Goal: Information Seeking & Learning: Learn about a topic

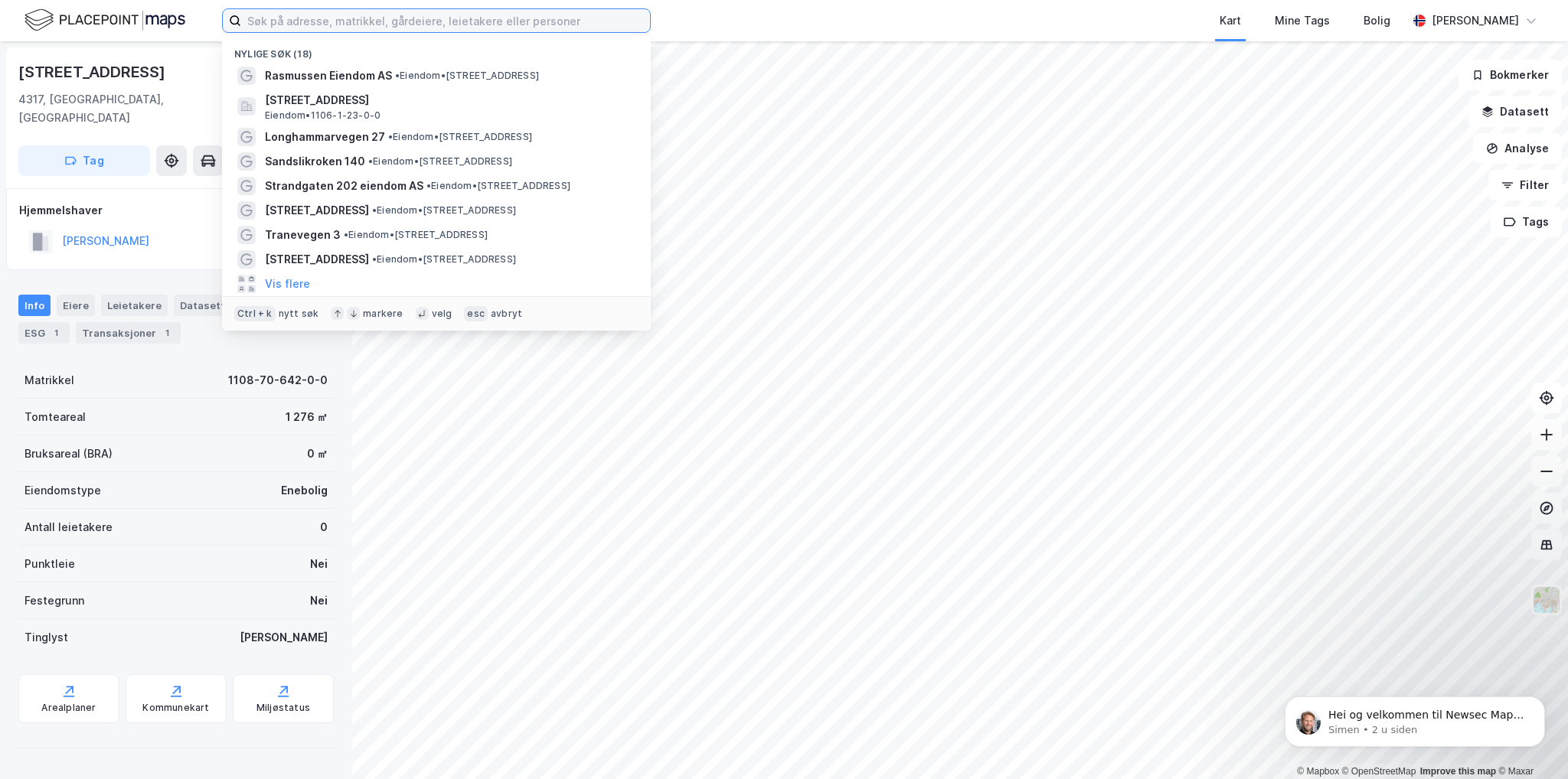
click at [487, 22] on input at bounding box center [445, 21] width 409 height 23
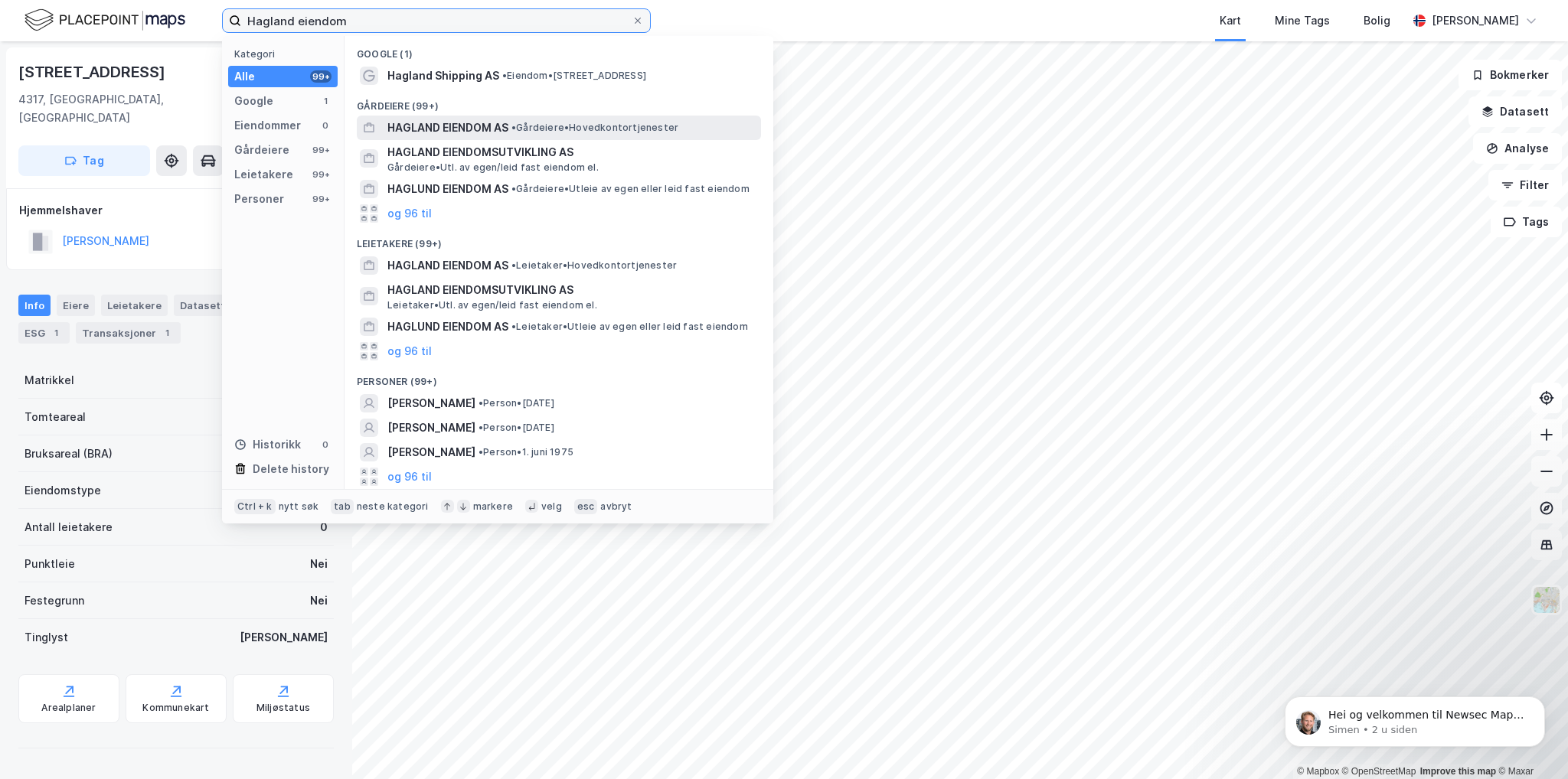
type input "Hagland eiendom"
click at [448, 129] on span "HAGLAND EIENDOM AS" at bounding box center [447, 127] width 121 height 18
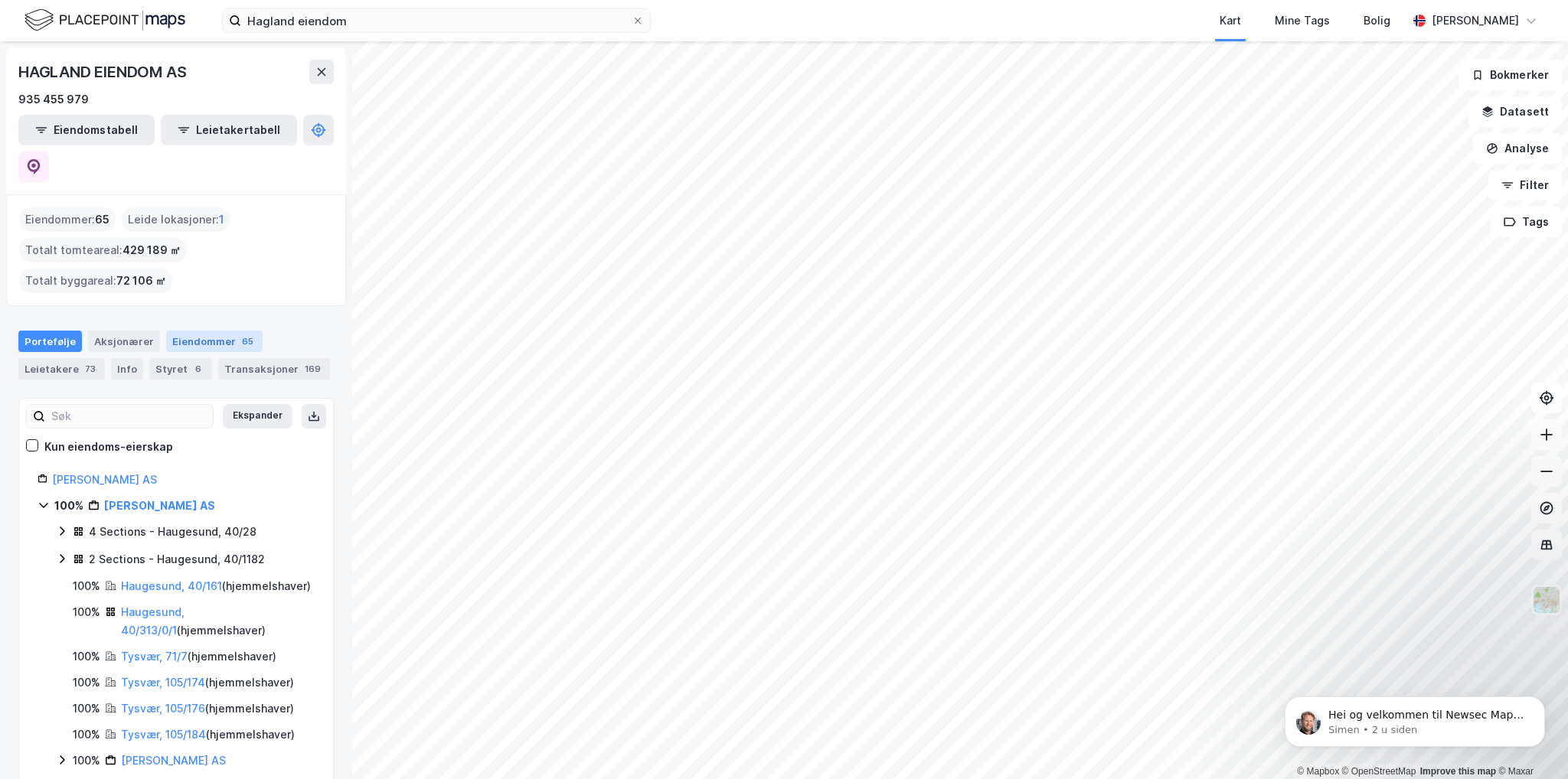
click at [195, 330] on div "Eiendommer 65" at bounding box center [214, 341] width 96 height 21
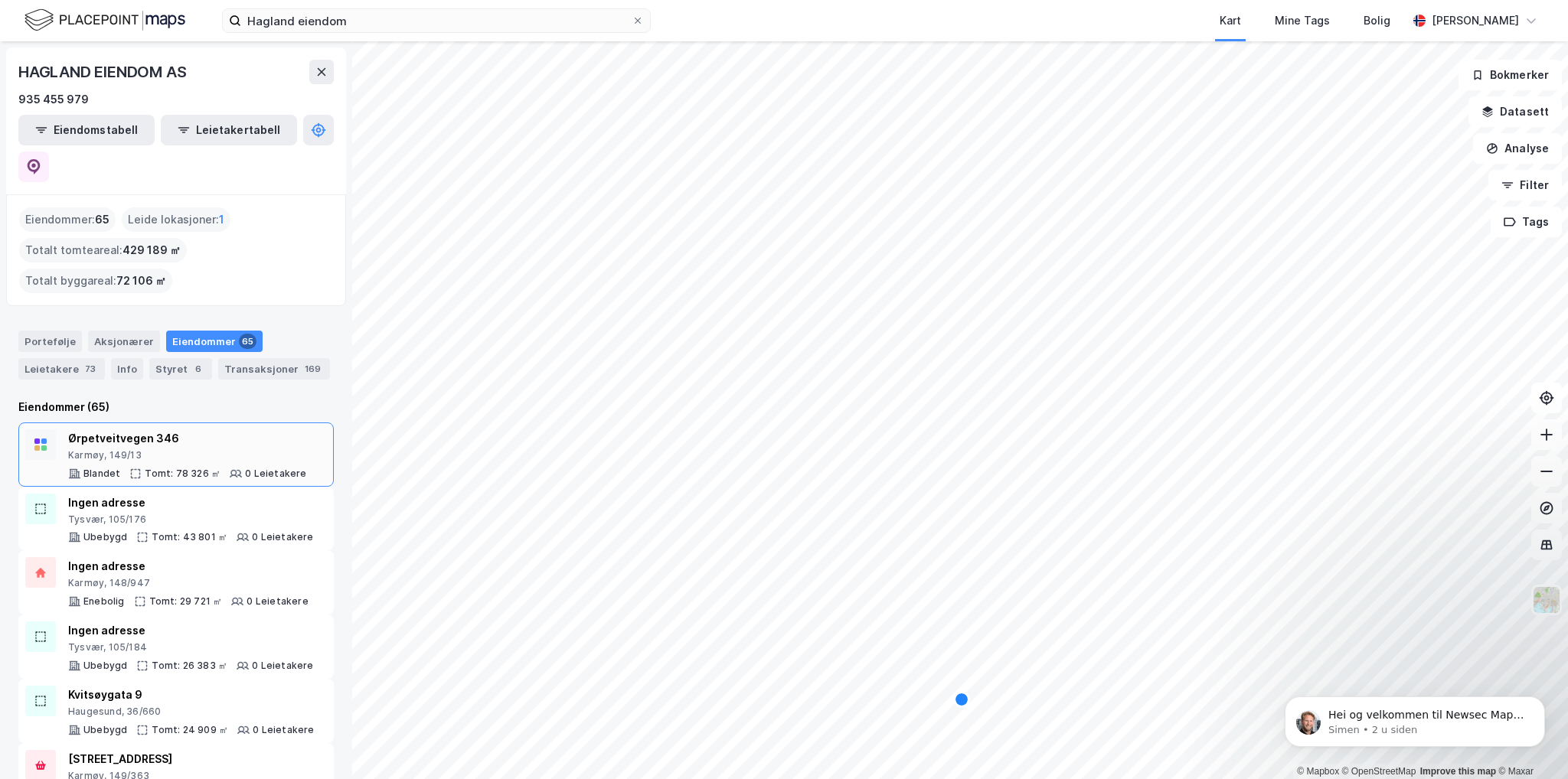
click at [203, 430] on div "Ørpetveitvegen 346 Karmøy, 149/13" at bounding box center [187, 445] width 239 height 32
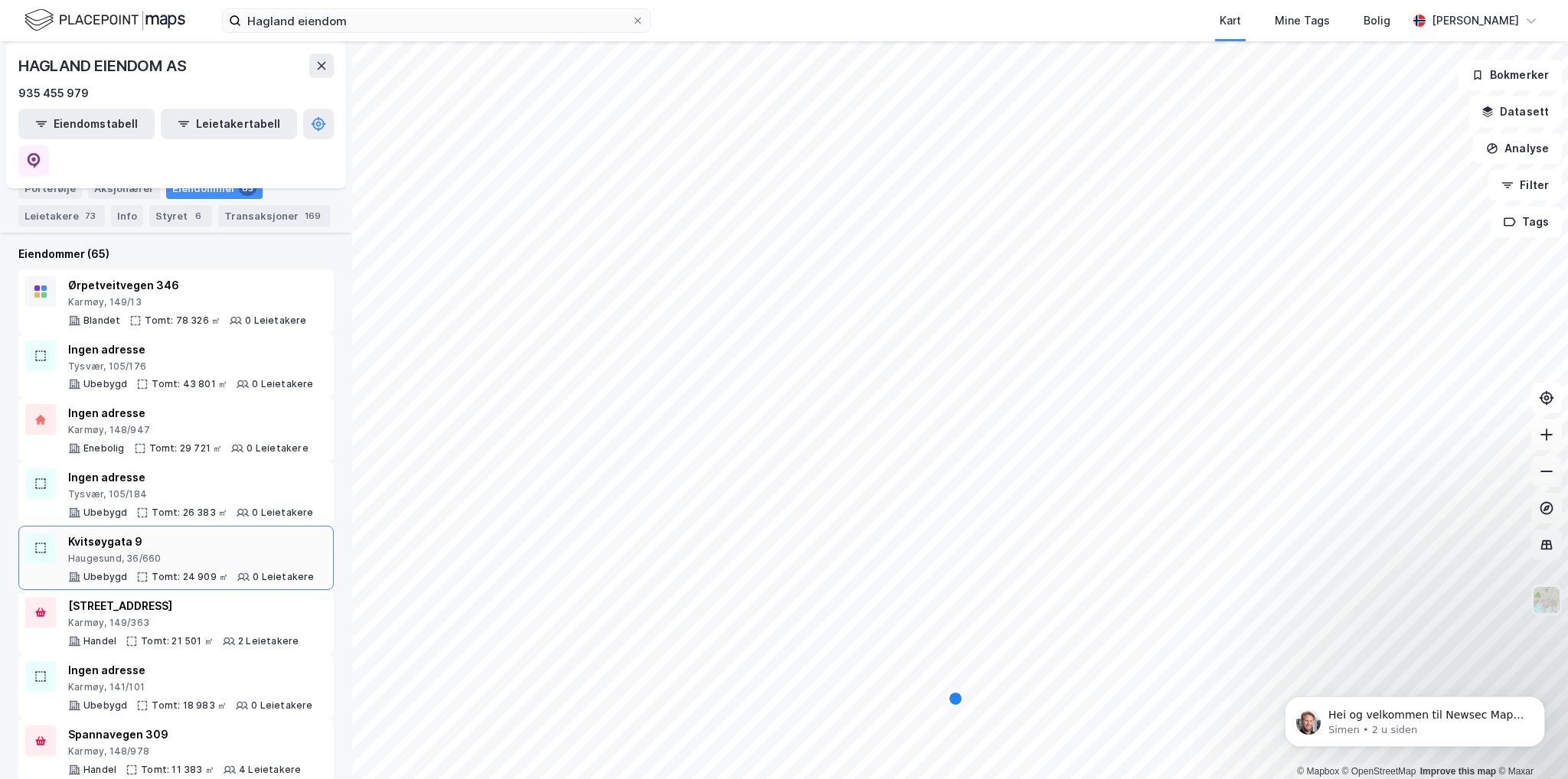
scroll to position [307, 0]
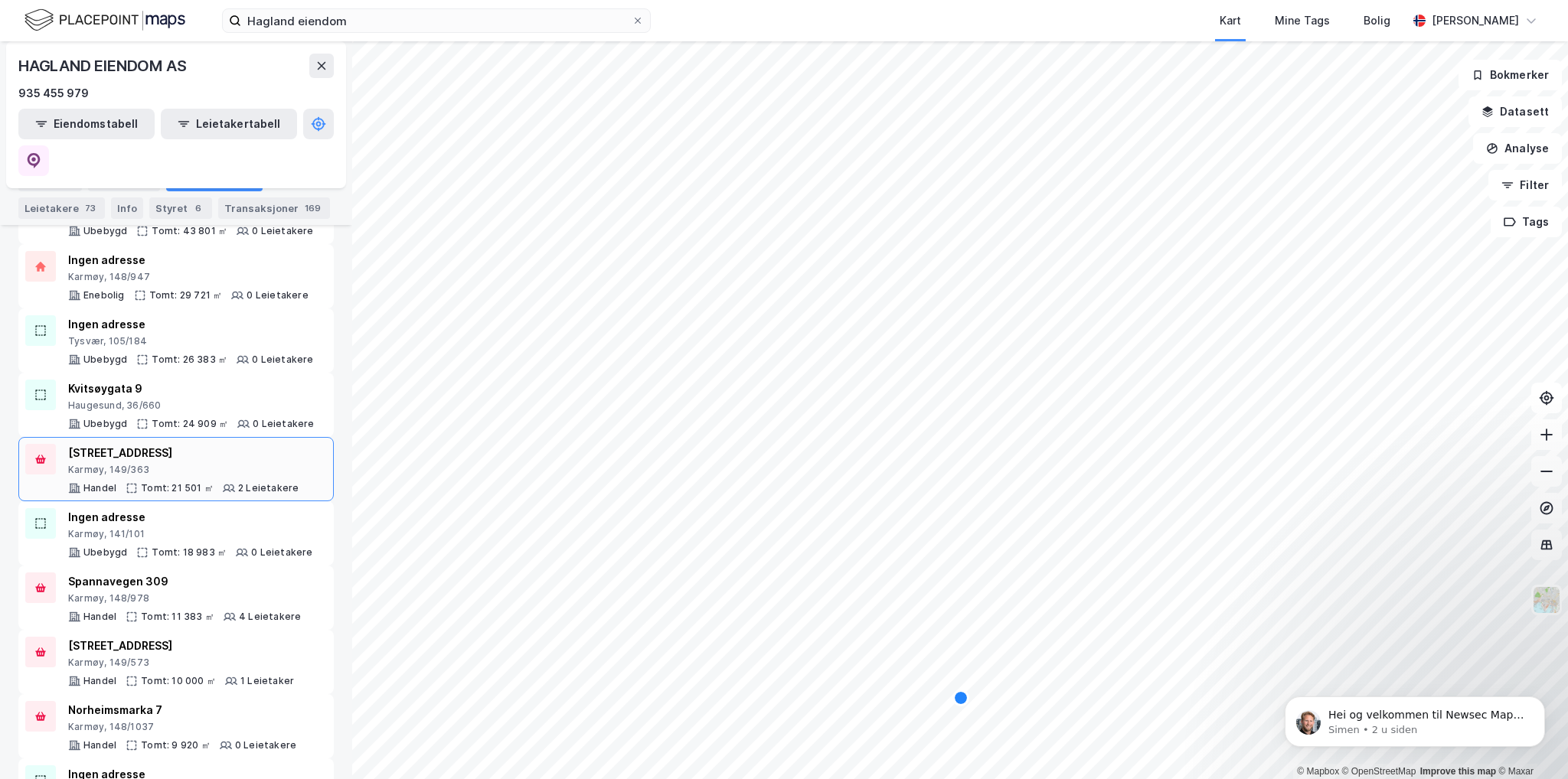
click at [228, 482] on icon at bounding box center [228, 488] width 12 height 12
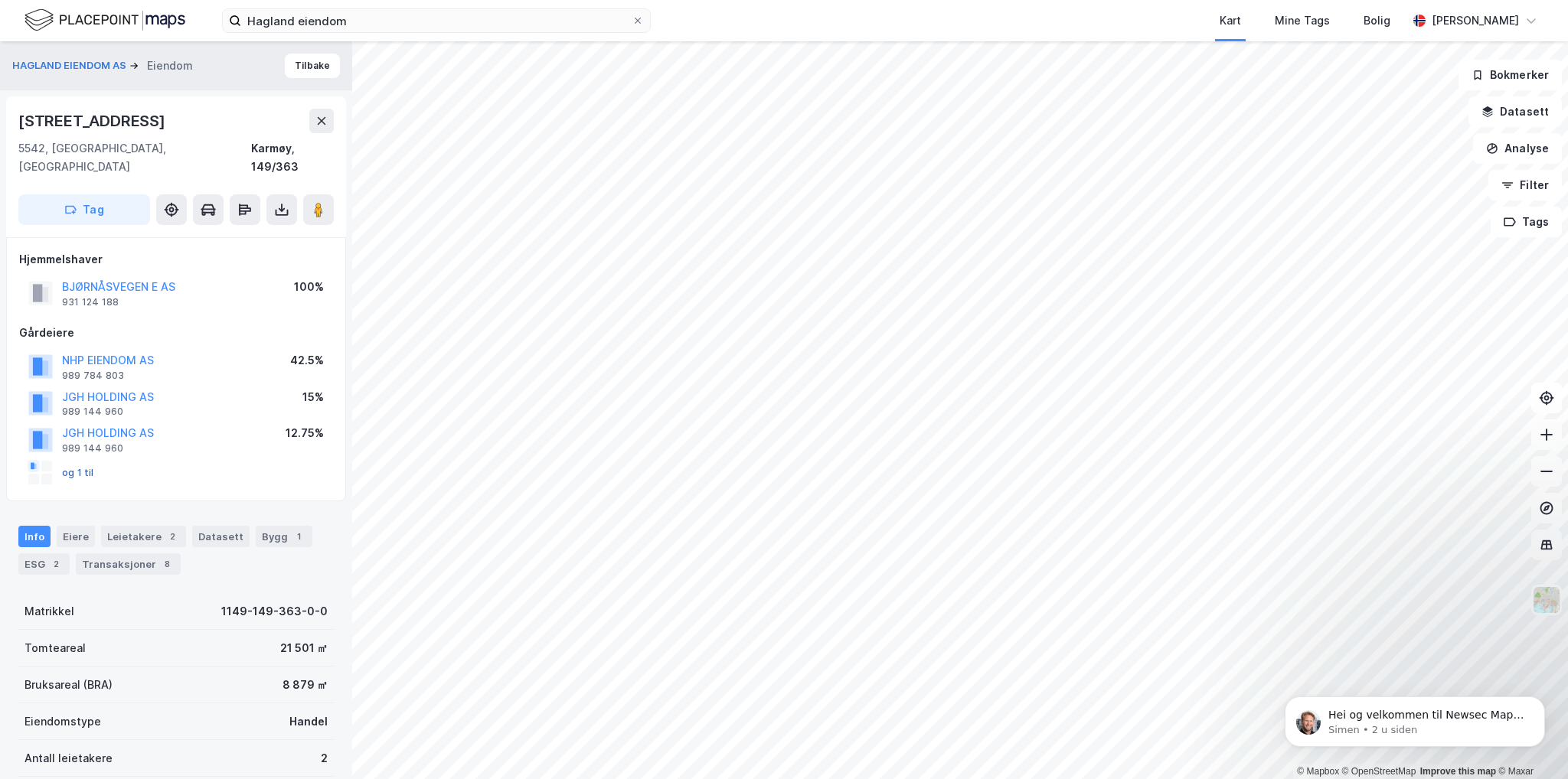
click at [0, 0] on button "og 1 til" at bounding box center [0, 0] width 0 height 0
